Goal: Check status: Check status

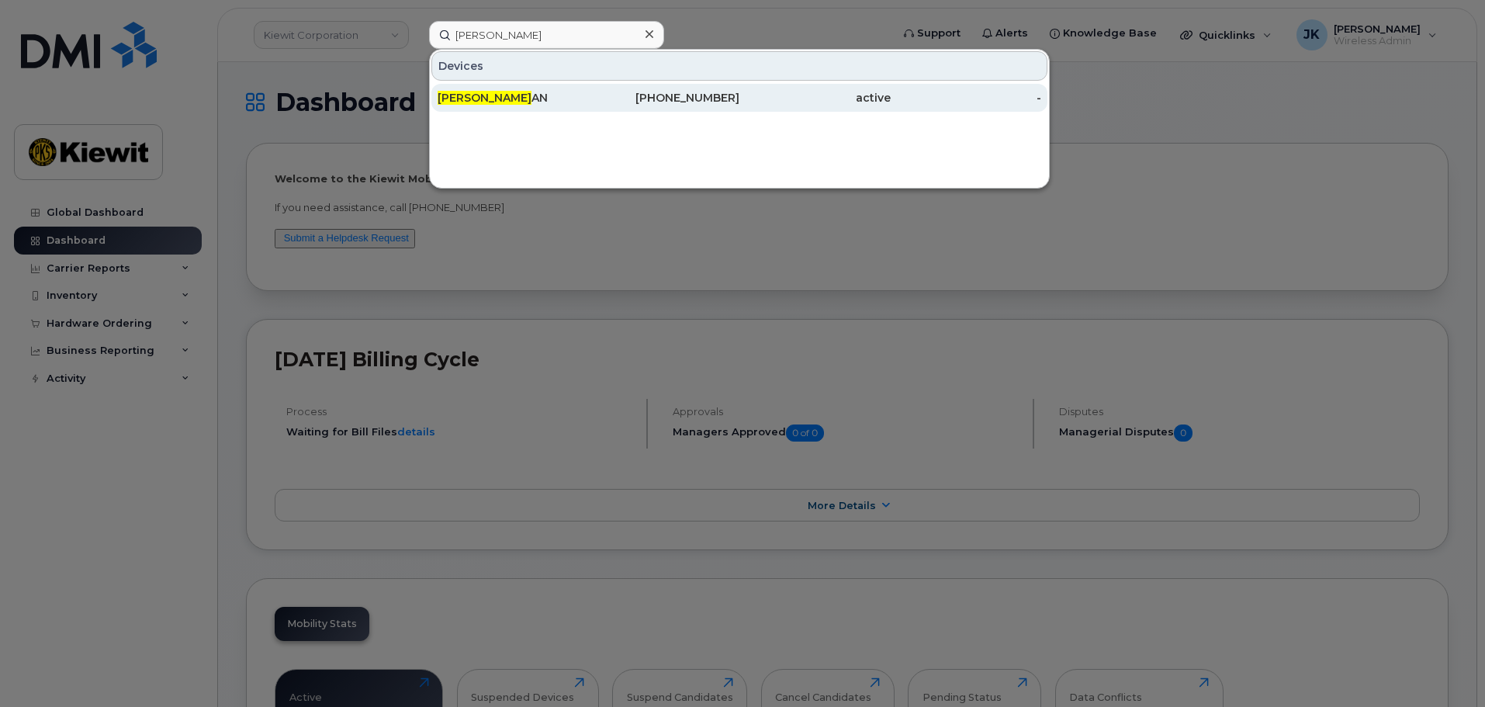
type input "curt mcmill"
click at [710, 101] on div "402-430-9404" at bounding box center [664, 98] width 151 height 16
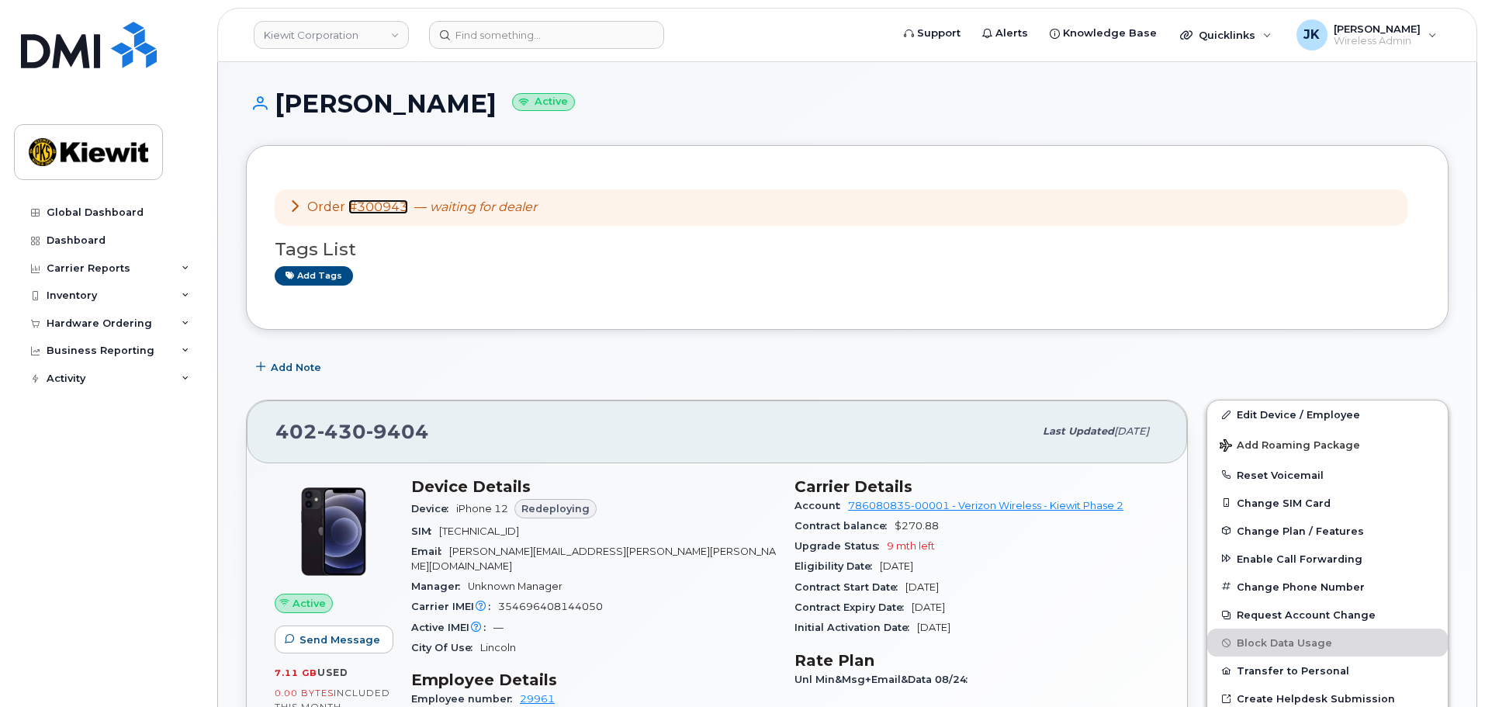
click at [370, 206] on link "#300943" at bounding box center [378, 206] width 60 height 15
click at [138, 319] on div "Hardware Ordering" at bounding box center [100, 323] width 106 height 12
click at [137, 386] on link "Orders" at bounding box center [121, 381] width 161 height 29
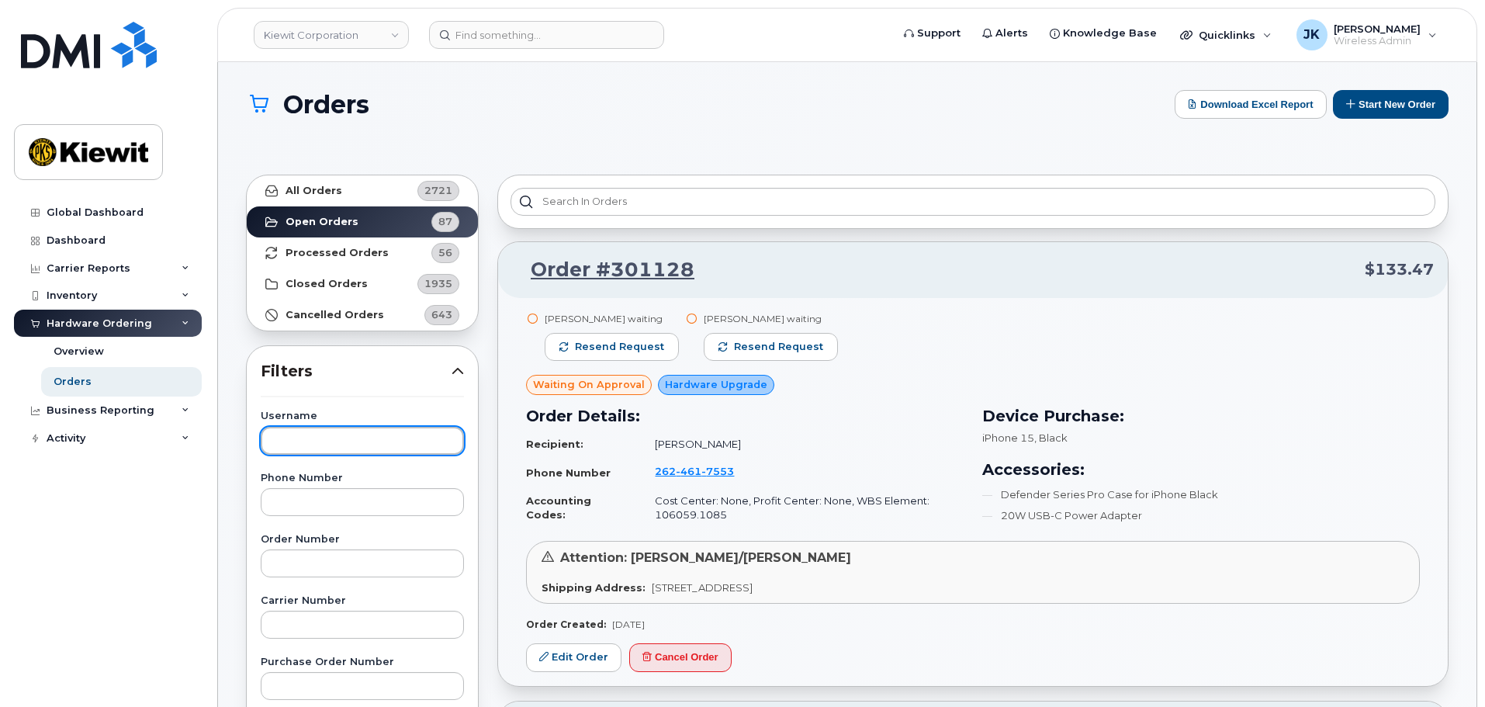
click at [396, 437] on input "text" at bounding box center [362, 441] width 203 height 28
type input "krystal mont"
drag, startPoint x: 311, startPoint y: 442, endPoint x: 198, endPoint y: 442, distance: 113.3
click at [301, 314] on strong "Cancelled Orders" at bounding box center [335, 315] width 99 height 12
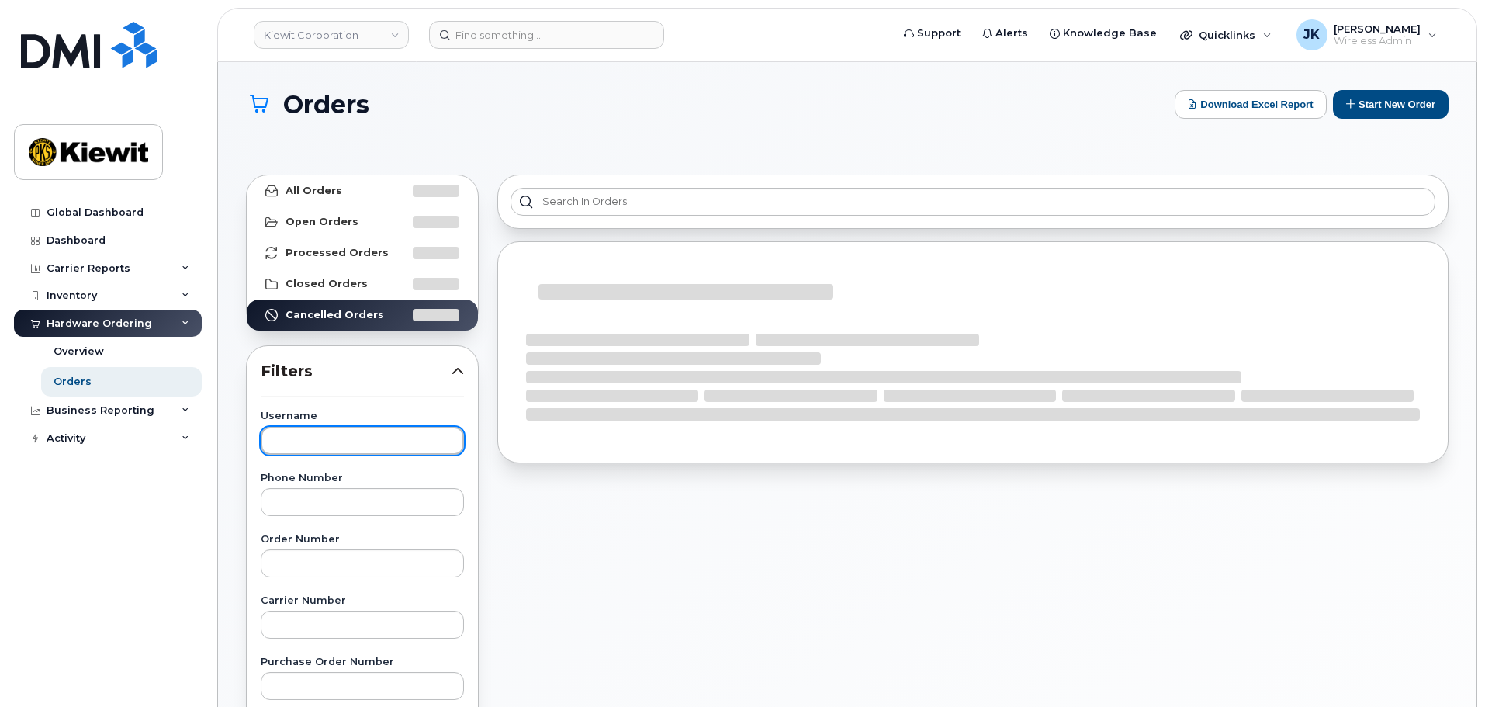
click at [344, 439] on input "text" at bounding box center [362, 441] width 203 height 28
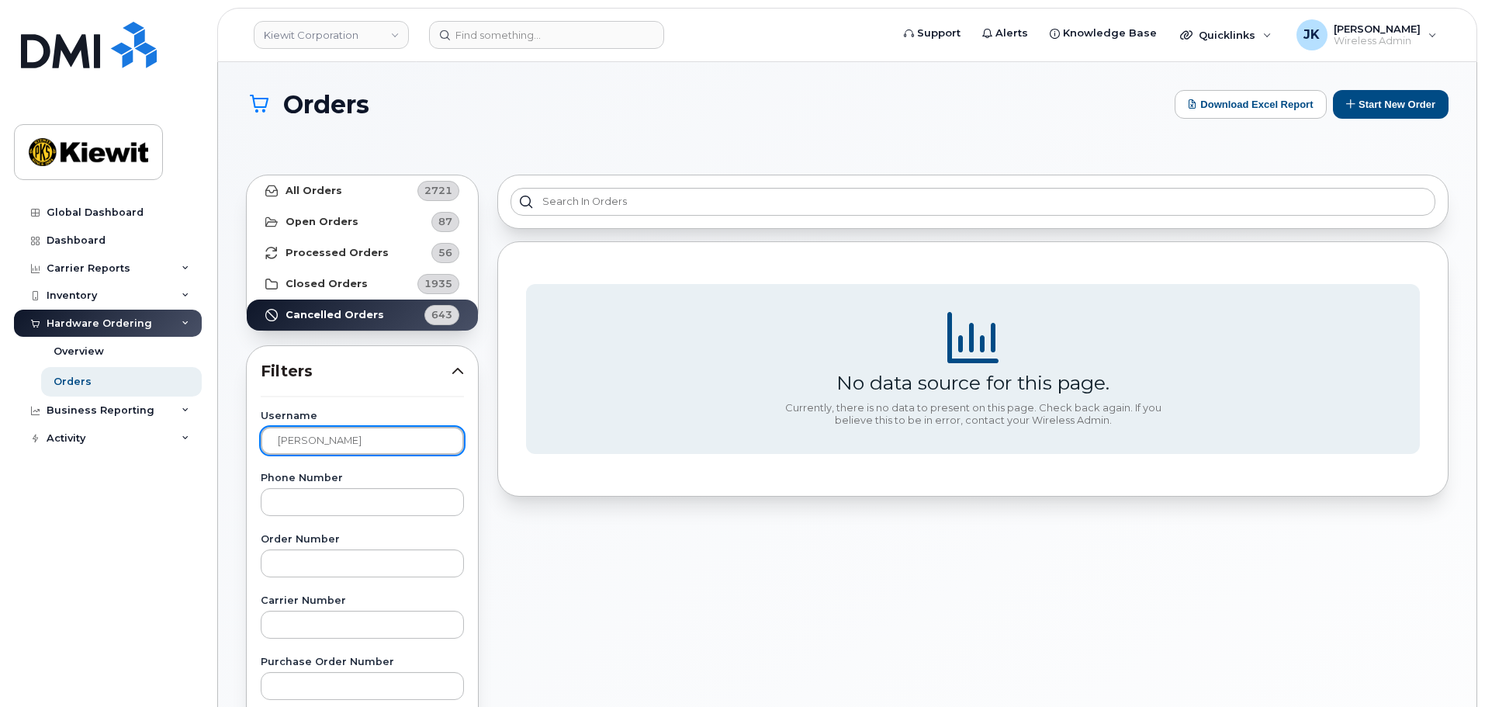
drag, startPoint x: 382, startPoint y: 439, endPoint x: 363, endPoint y: 441, distance: 18.7
click at [363, 441] on input "krystal montgomrey" at bounding box center [362, 441] width 203 height 28
type input "krystal montgomery"
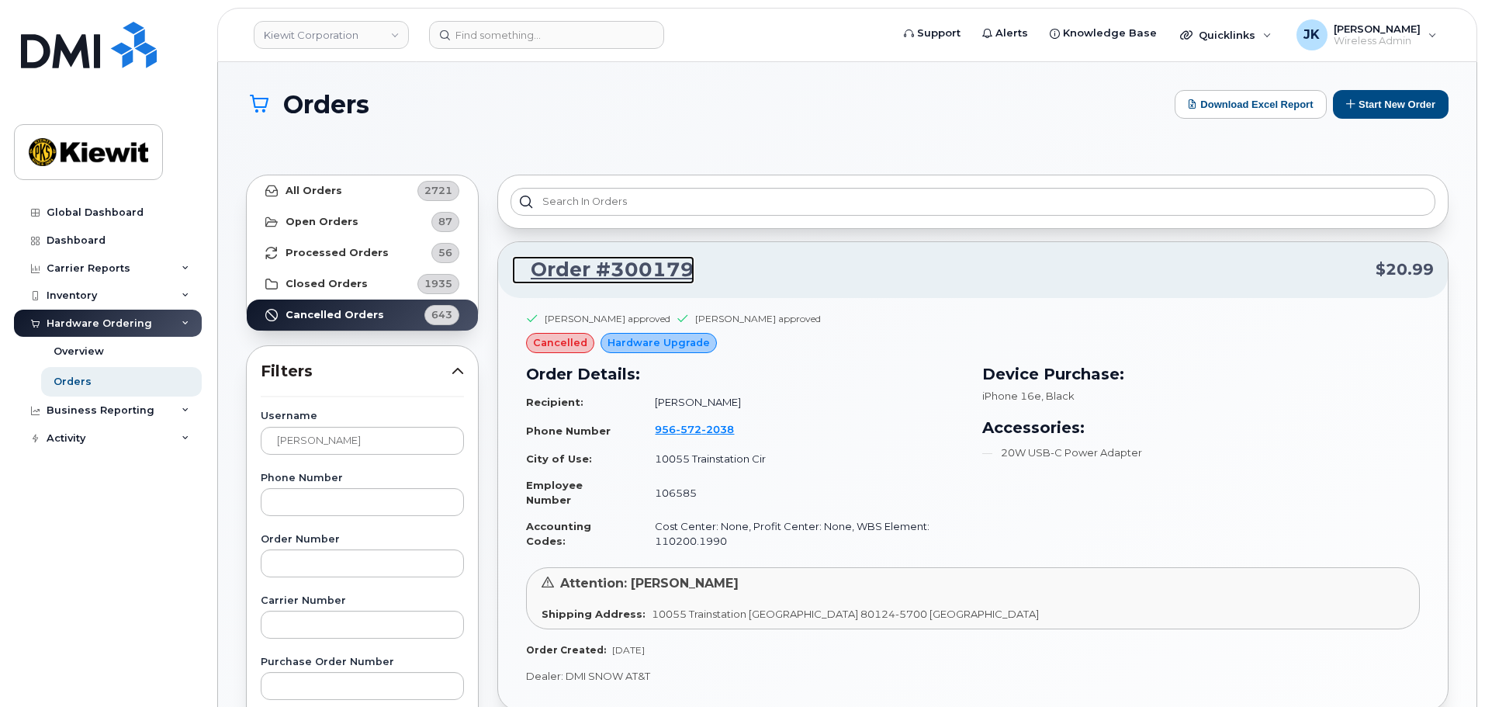
drag, startPoint x: 607, startPoint y: 268, endPoint x: 827, endPoint y: 410, distance: 262.1
click at [607, 268] on link "Order #300179" at bounding box center [603, 270] width 182 height 28
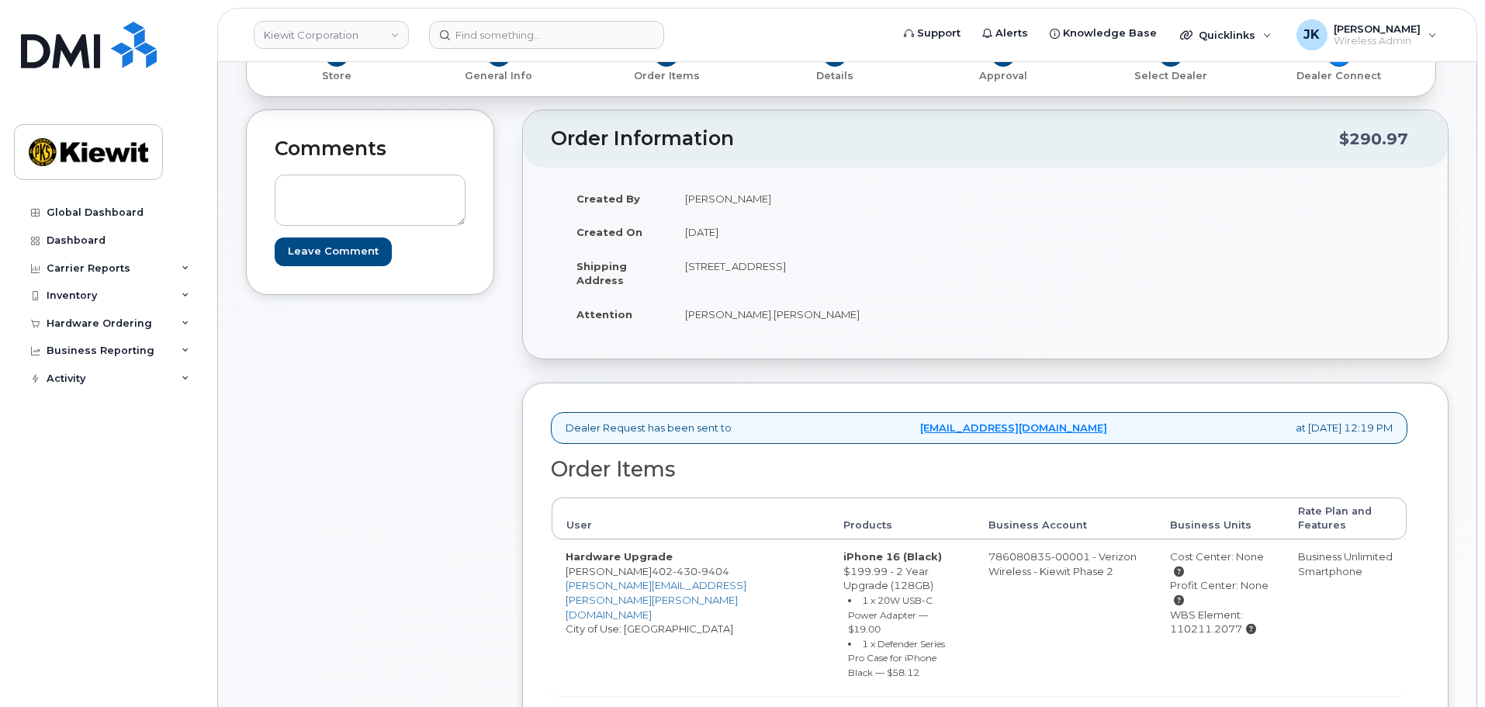
scroll to position [78, 0]
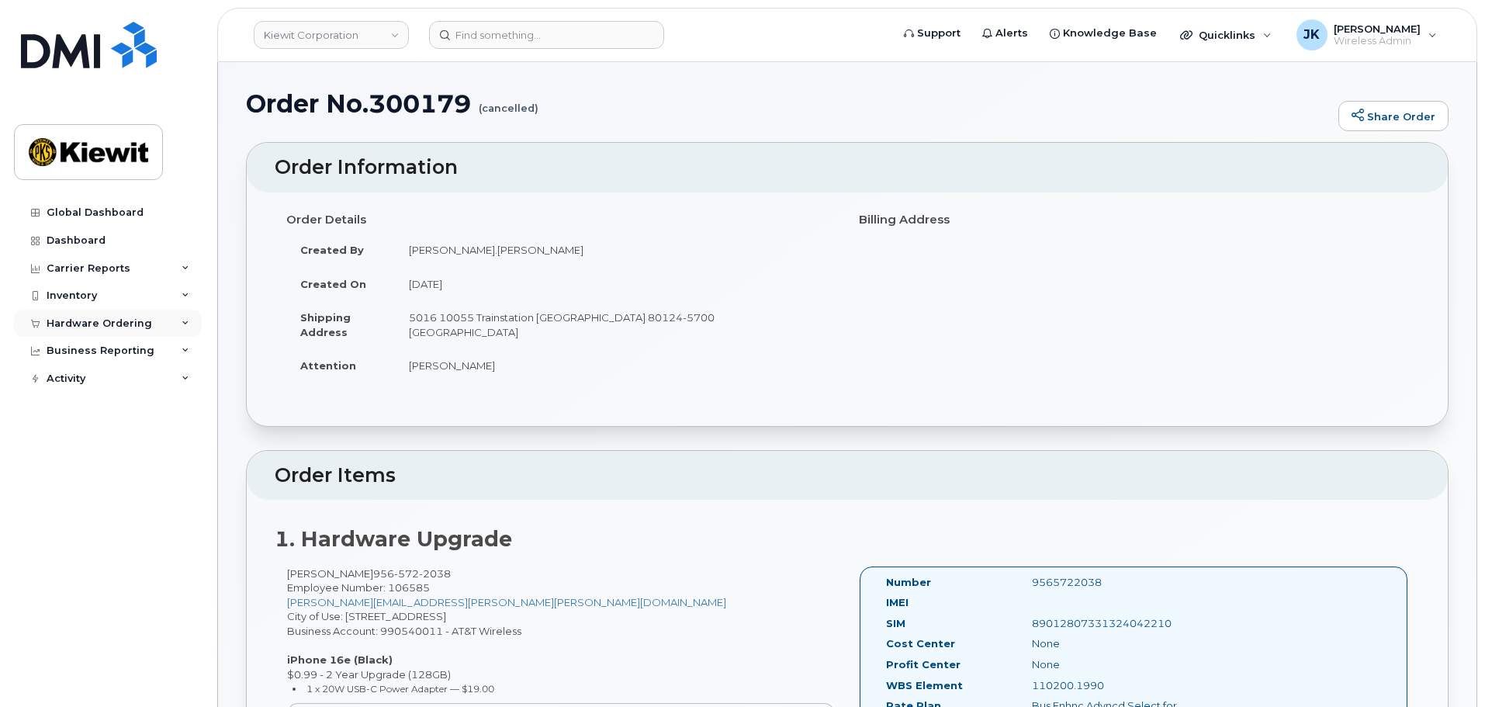
click at [142, 322] on div "Hardware Ordering" at bounding box center [100, 323] width 106 height 12
click at [140, 375] on link "Orders" at bounding box center [121, 381] width 161 height 29
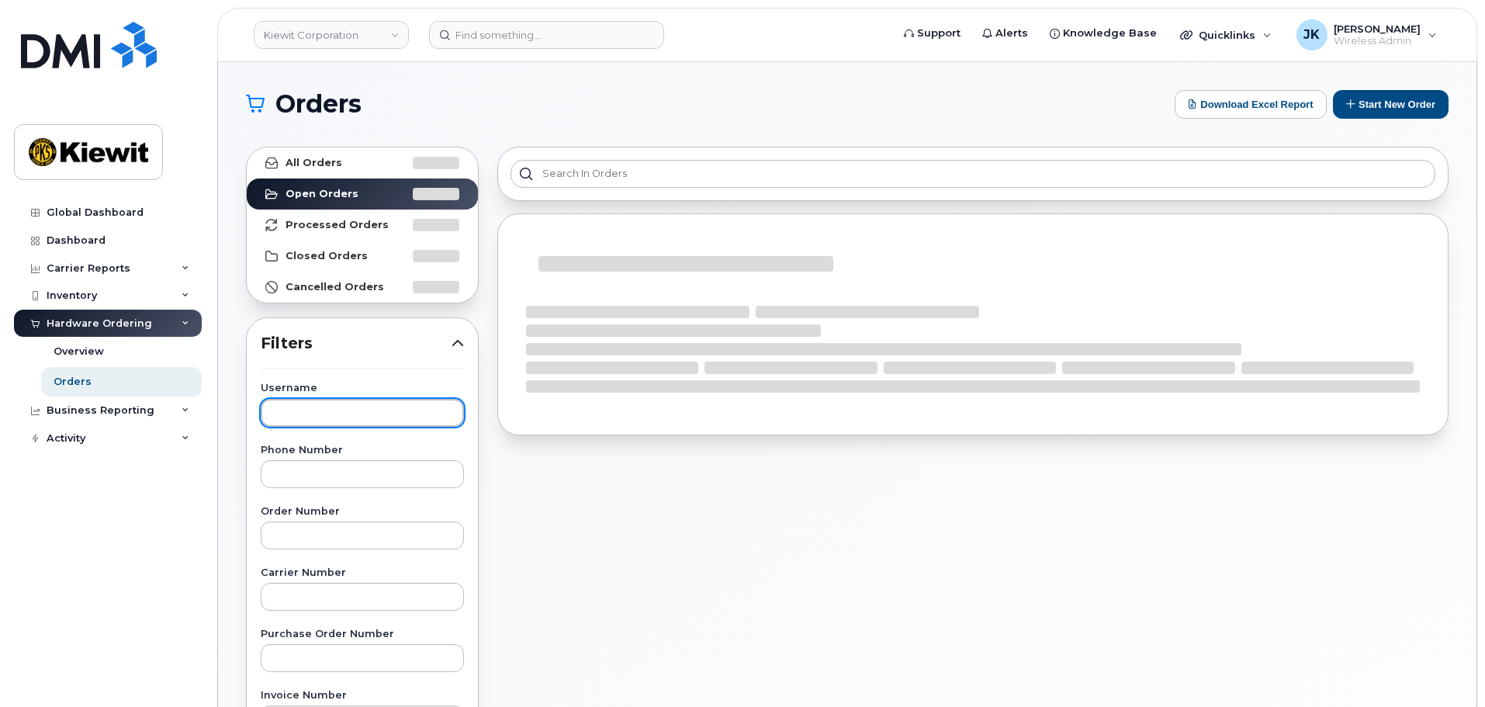
click at [310, 417] on input "text" at bounding box center [362, 413] width 203 height 28
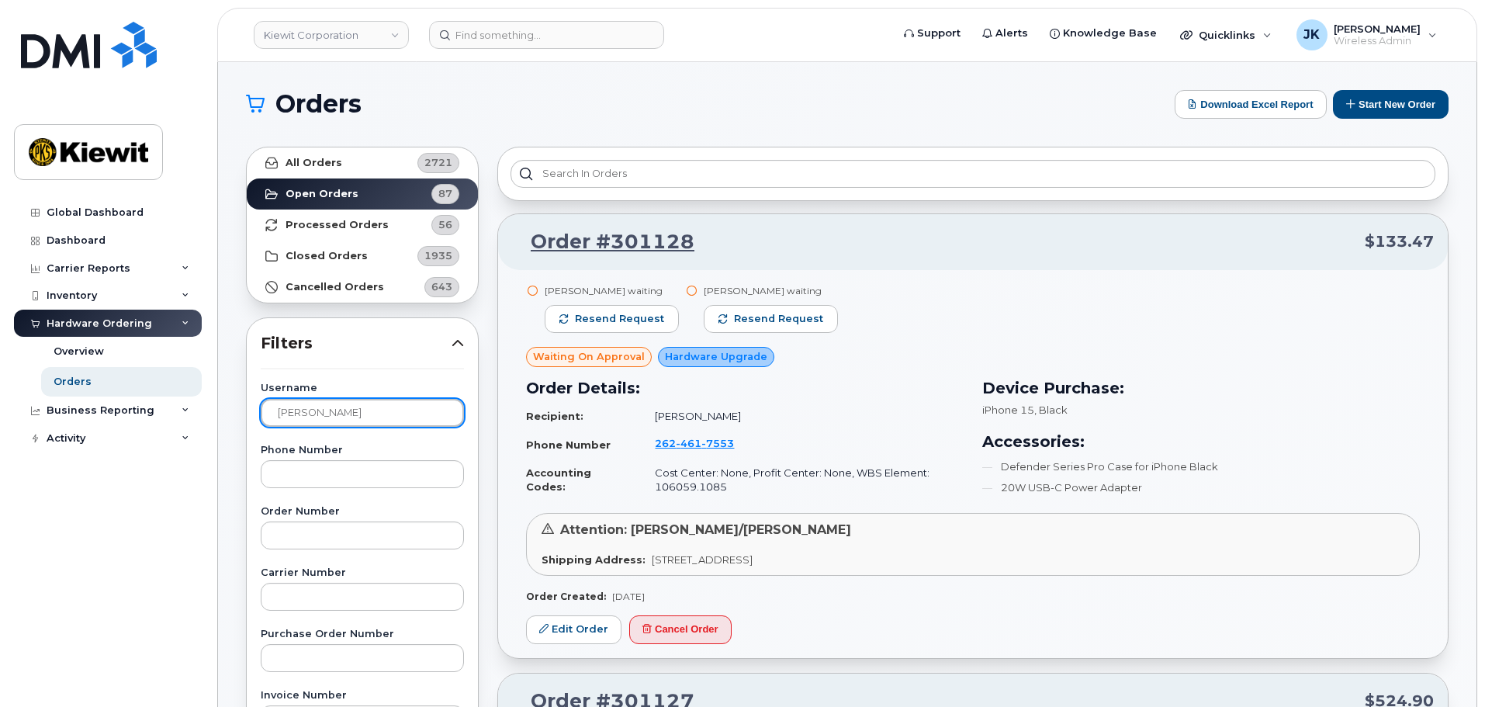
type input "sharon henry"
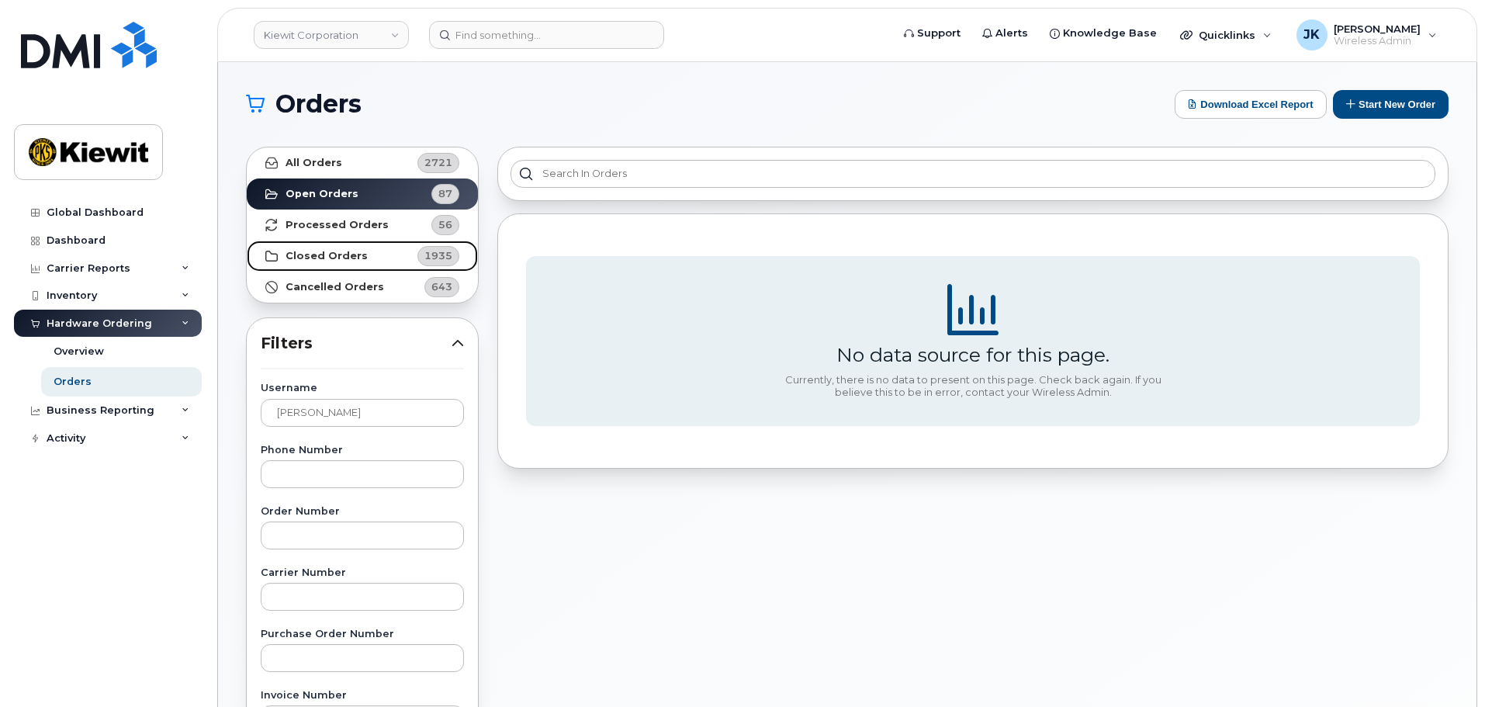
click at [355, 251] on strong "Closed Orders" at bounding box center [327, 256] width 82 height 12
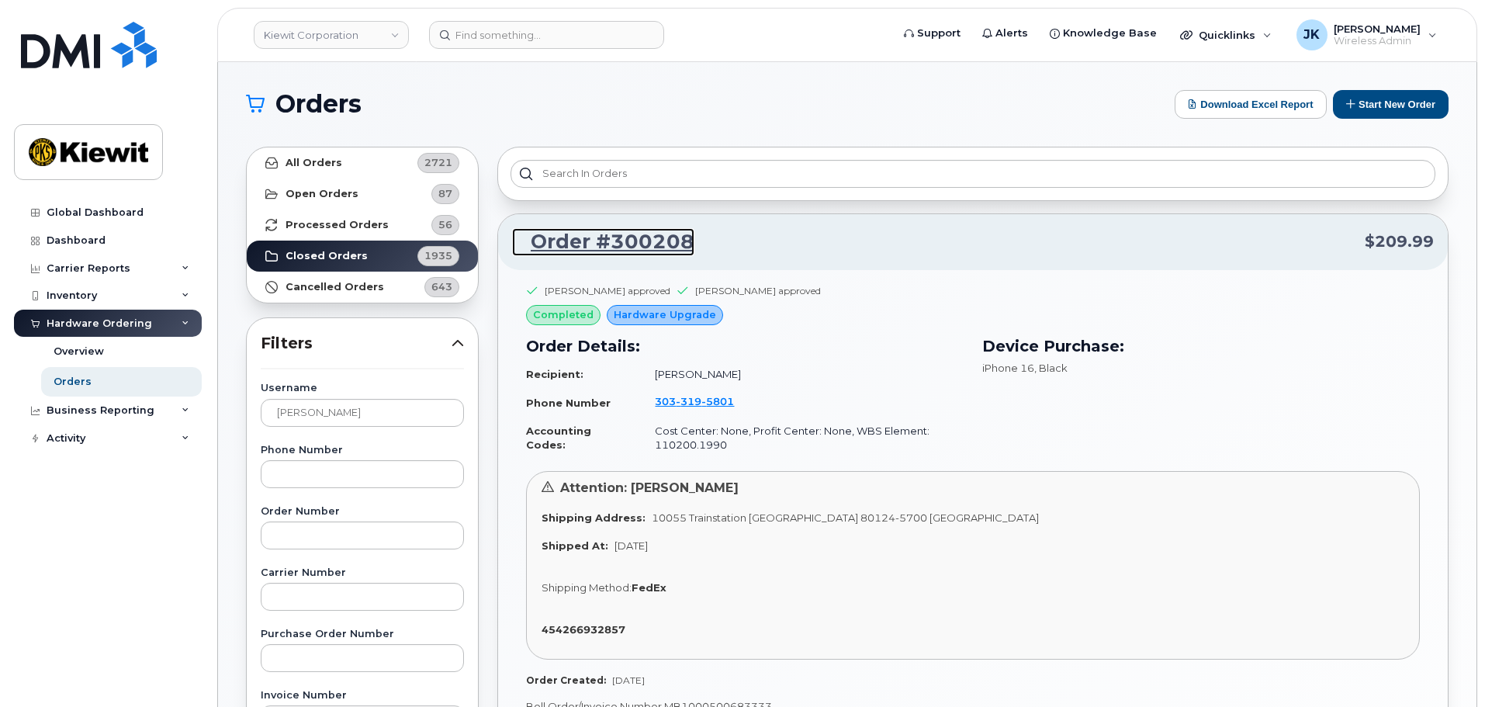
click at [614, 249] on link "Order #300208" at bounding box center [603, 242] width 182 height 28
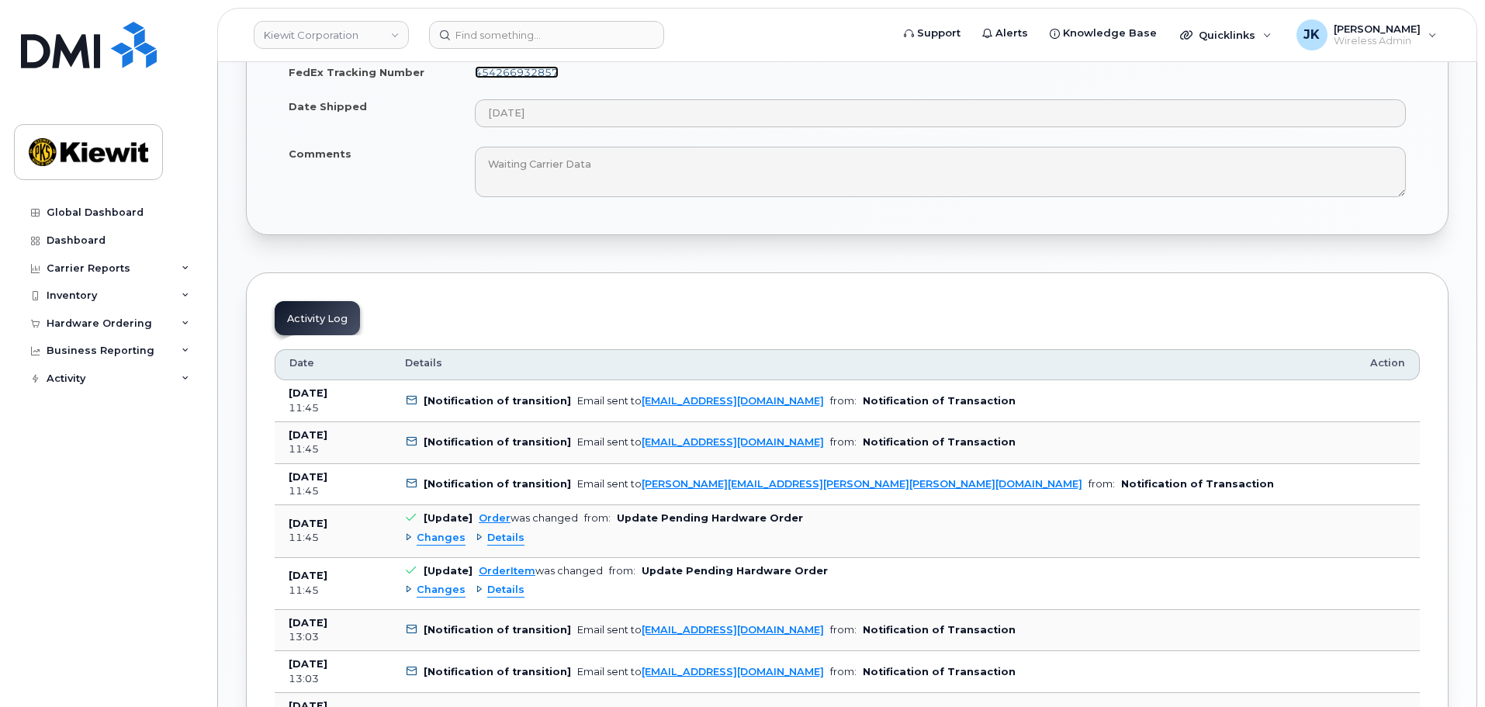
scroll to position [1086, 0]
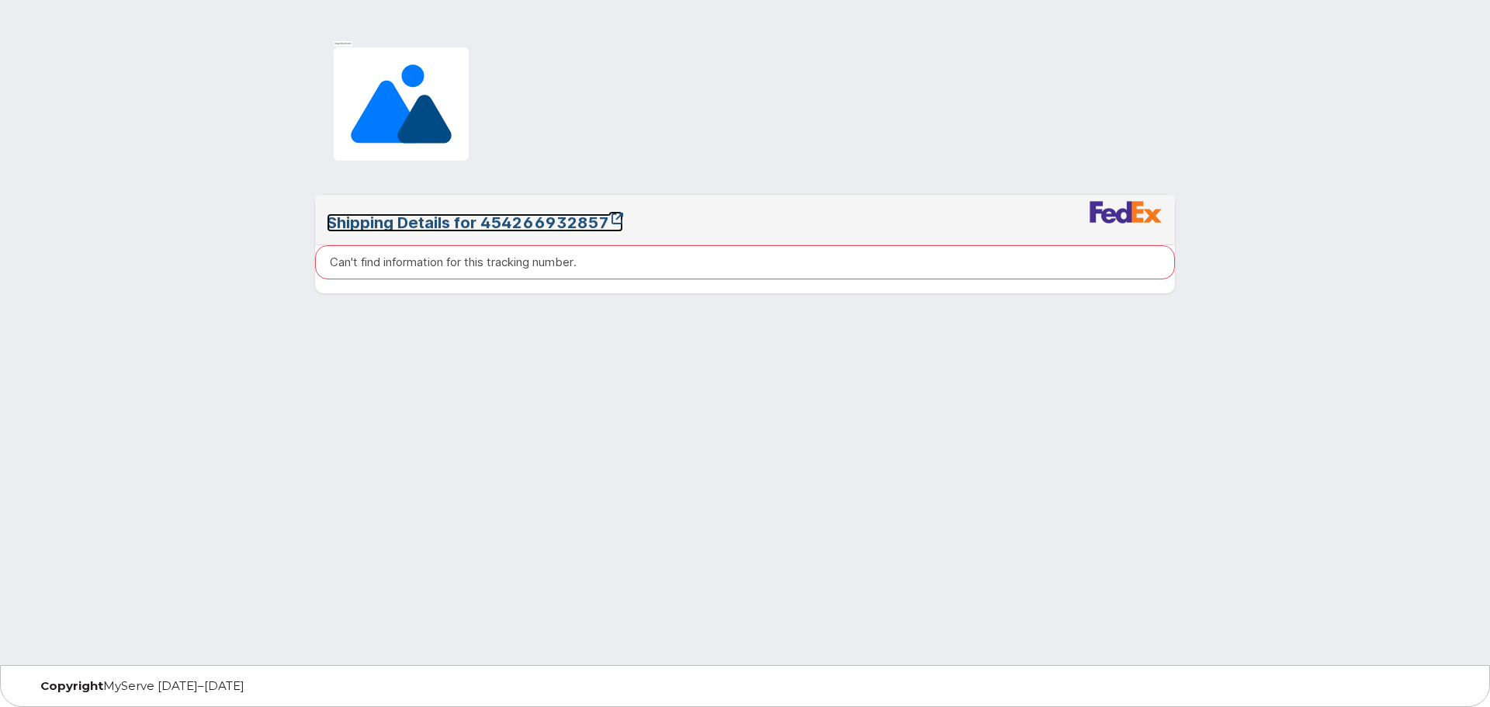
click at [498, 222] on link "Shipping Details for 454266932857" at bounding box center [475, 222] width 296 height 19
